Goal: Check status

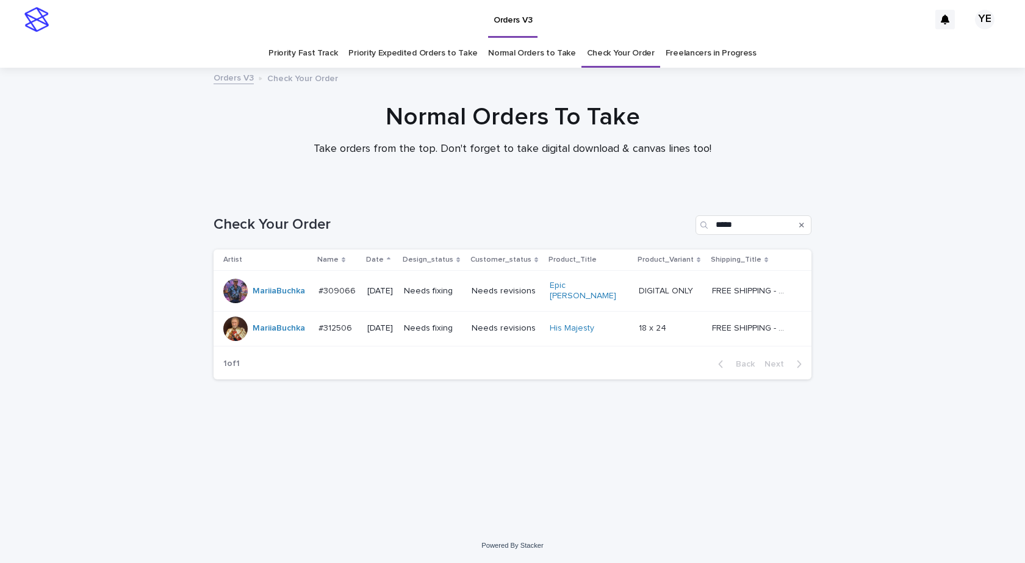
click at [303, 336] on td "MariiaBuchka" at bounding box center [264, 328] width 100 height 35
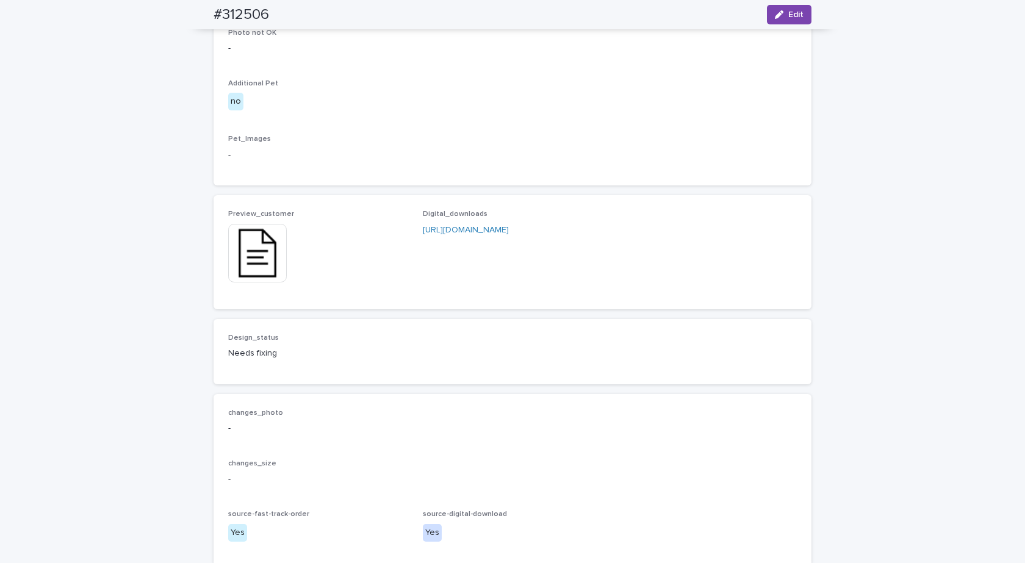
scroll to position [916, 0]
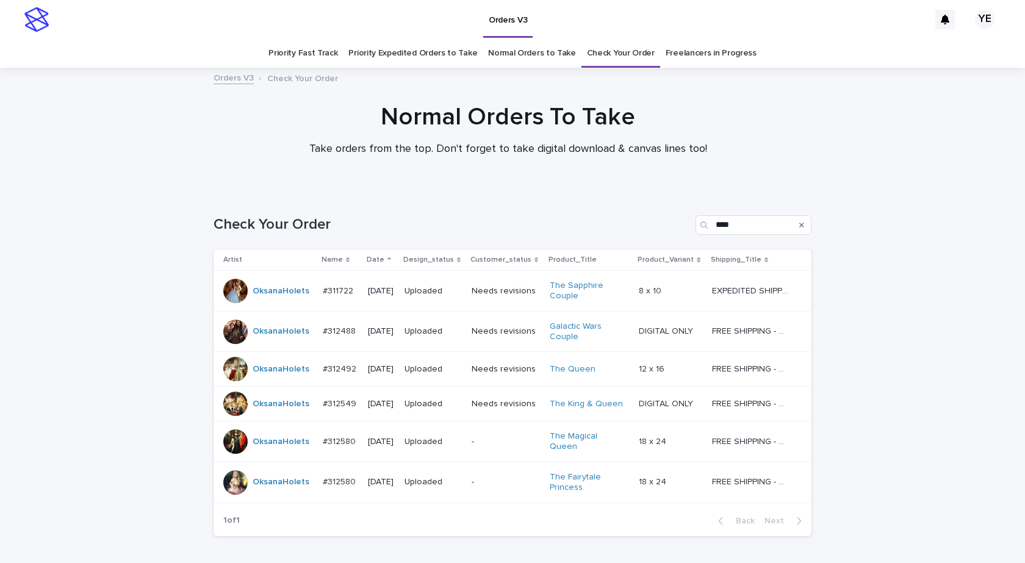
scroll to position [73, 0]
